Goal: Check status: Check status

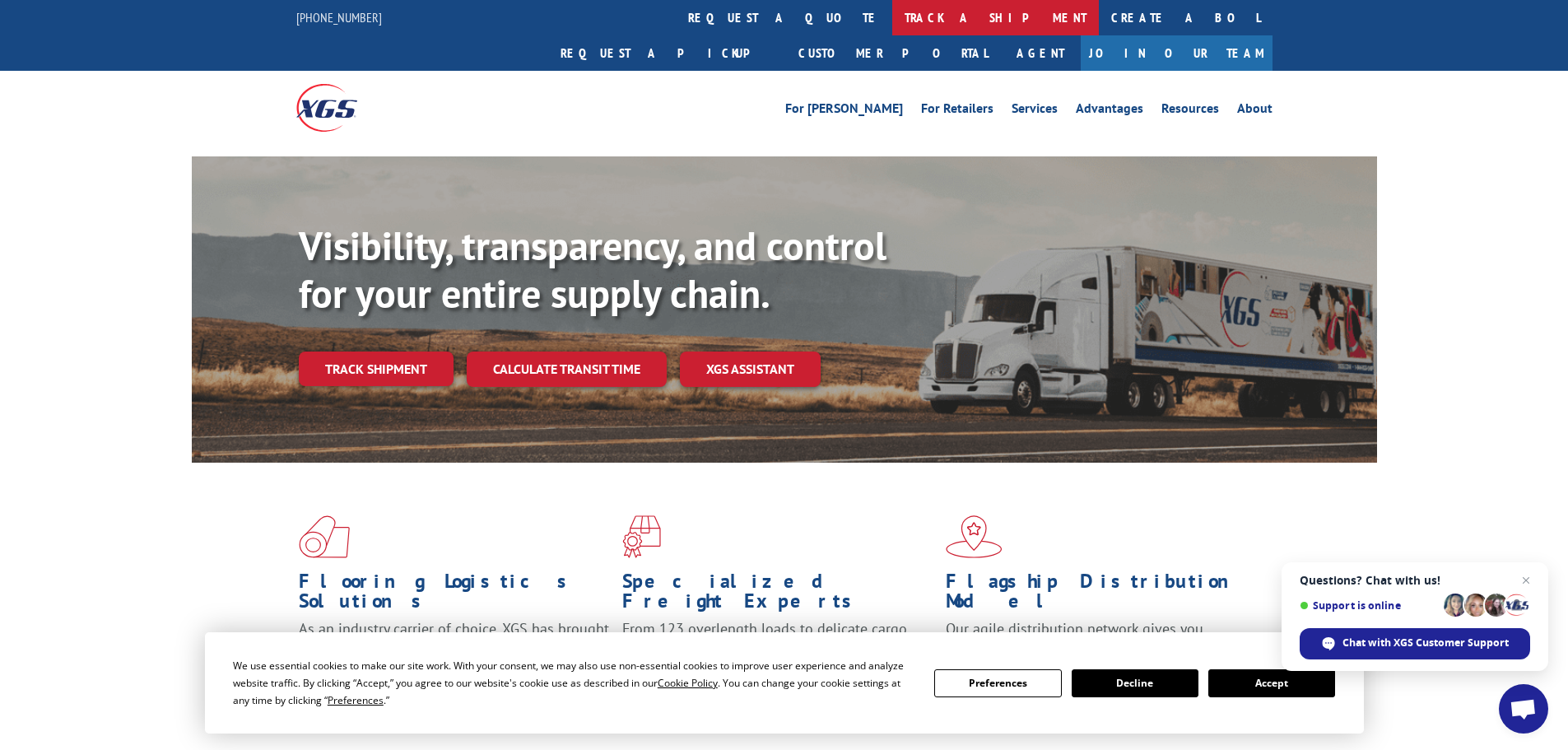
click at [892, 12] on link "track a shipment" at bounding box center [995, 17] width 206 height 36
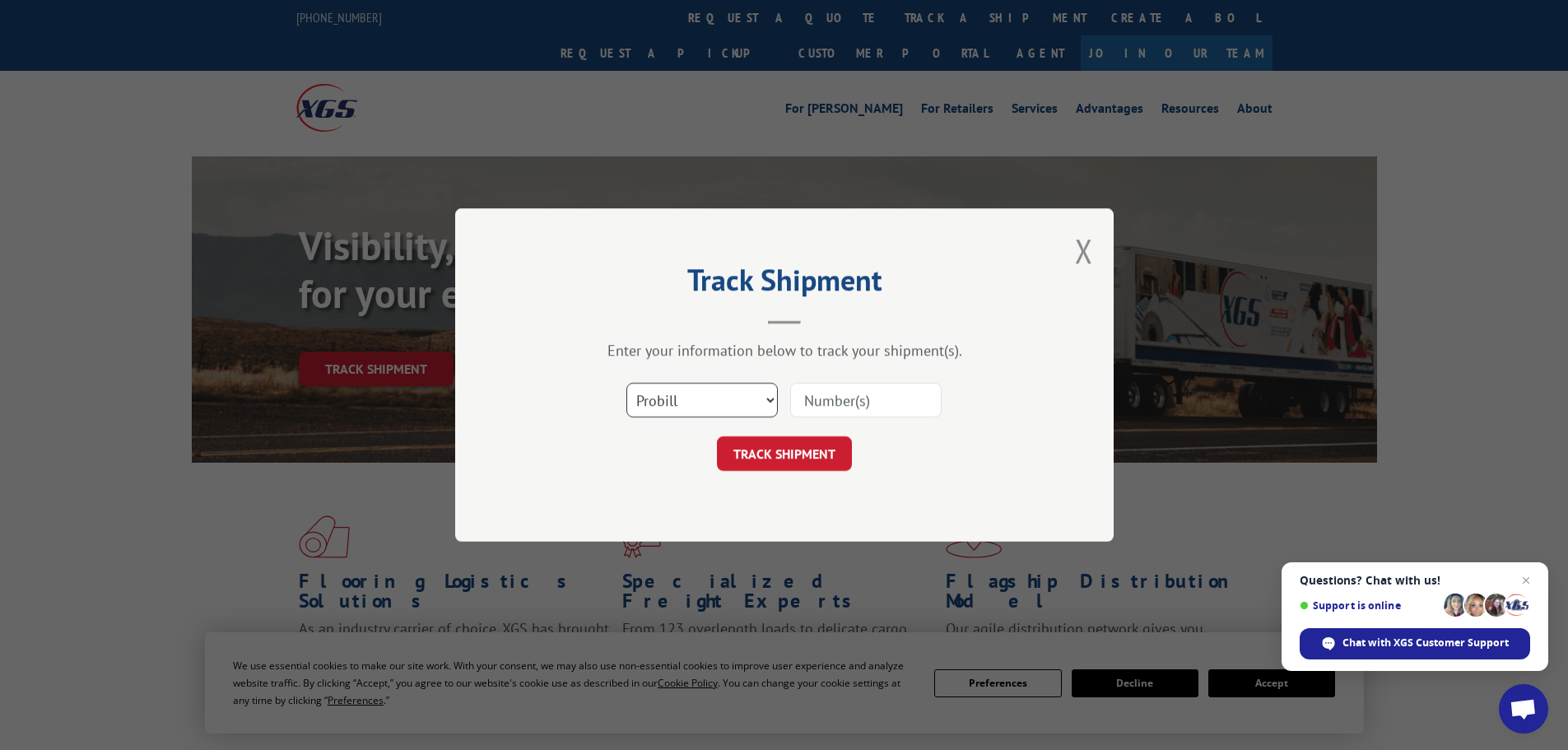
click at [728, 405] on select "Select category... Probill BOL PO" at bounding box center [702, 400] width 152 height 35
select select "bol"
click at [627, 383] on select "Select category... Probill BOL PO" at bounding box center [702, 400] width 152 height 35
click at [814, 406] on input at bounding box center [865, 400] width 152 height 35
paste input "5495297"
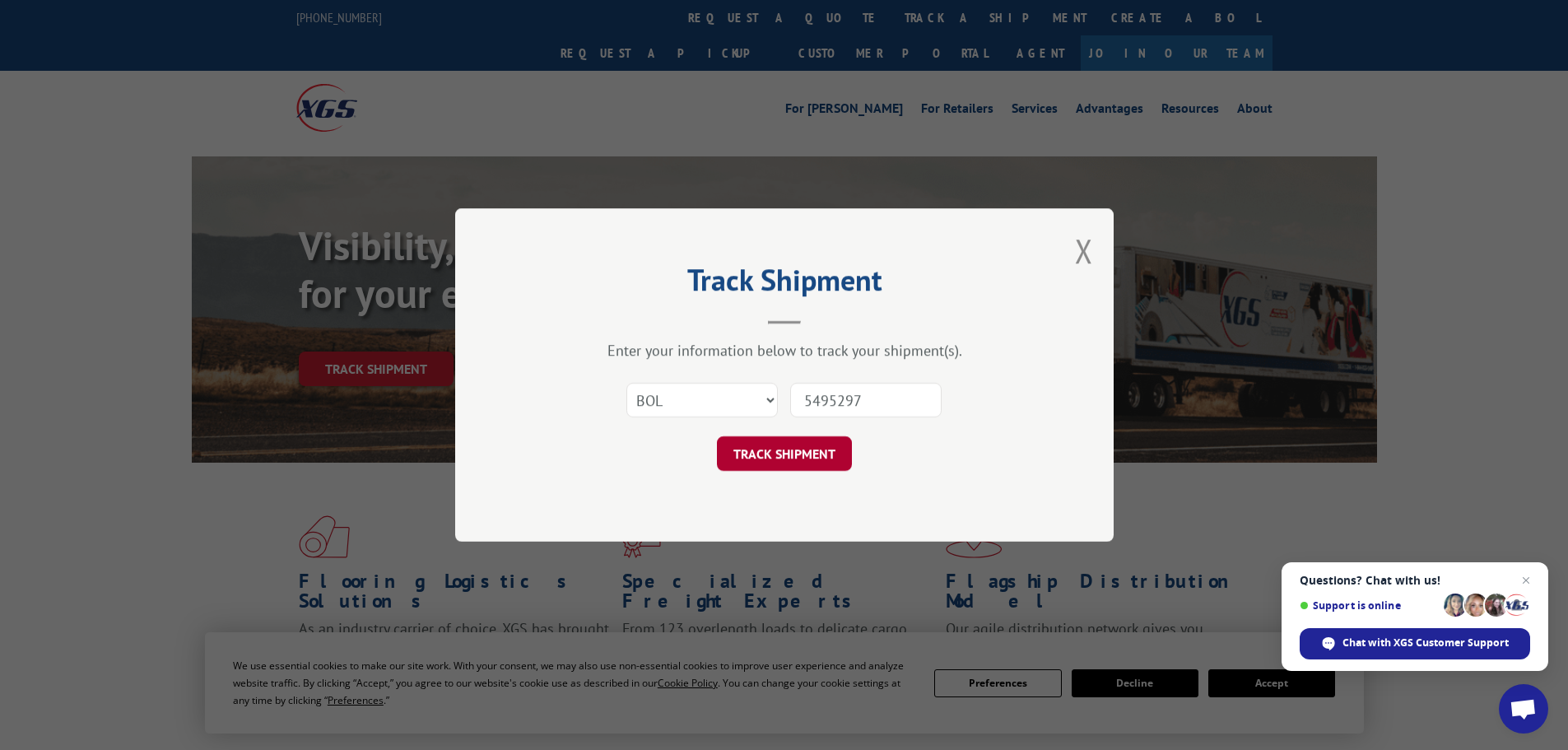
type input "5495297"
click at [812, 452] on button "TRACK SHIPMENT" at bounding box center [784, 453] width 135 height 35
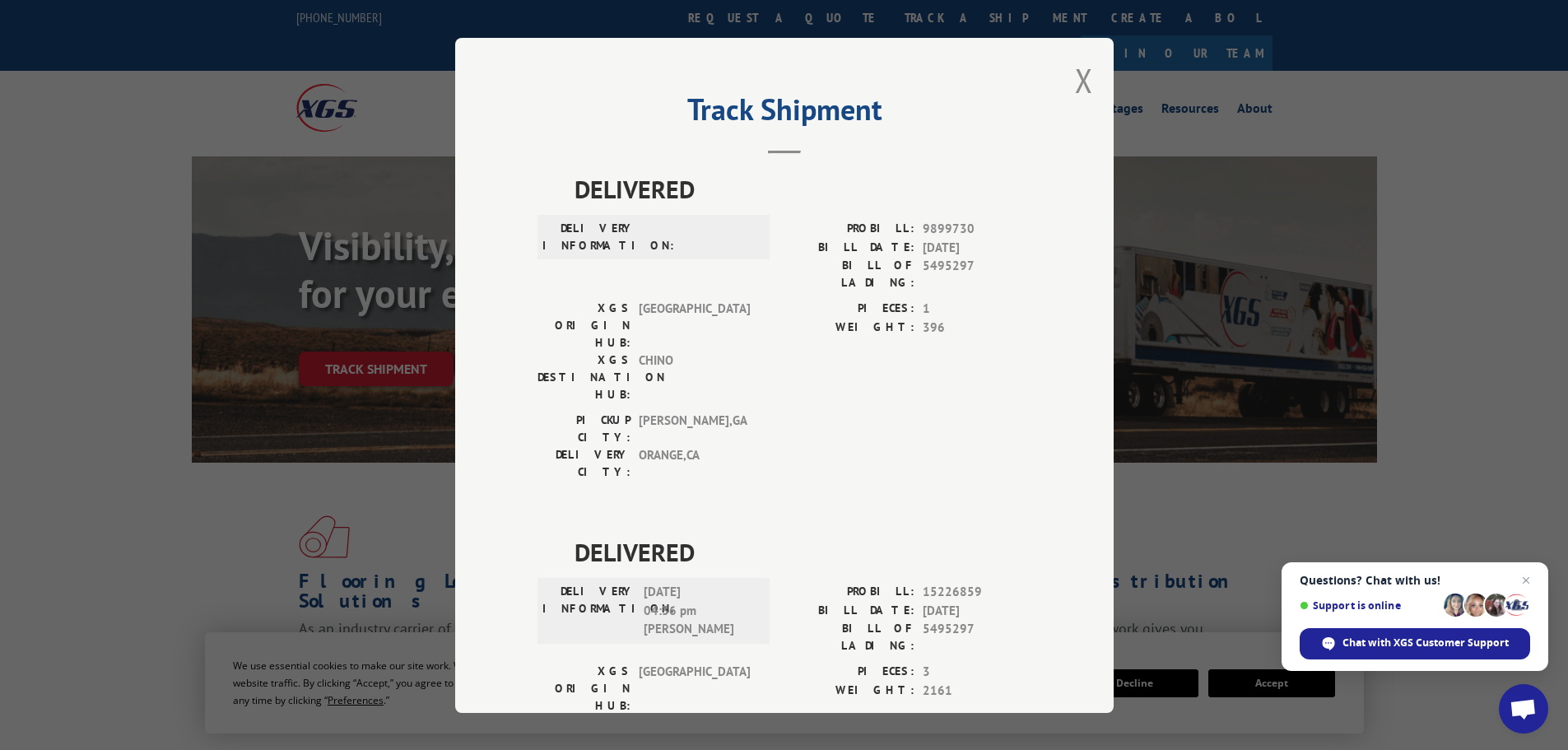
drag, startPoint x: 1078, startPoint y: 82, endPoint x: 1057, endPoint y: 84, distance: 21.1
click at [1075, 84] on button "Close modal" at bounding box center [1084, 80] width 18 height 44
